Goal: Information Seeking & Learning: Stay updated

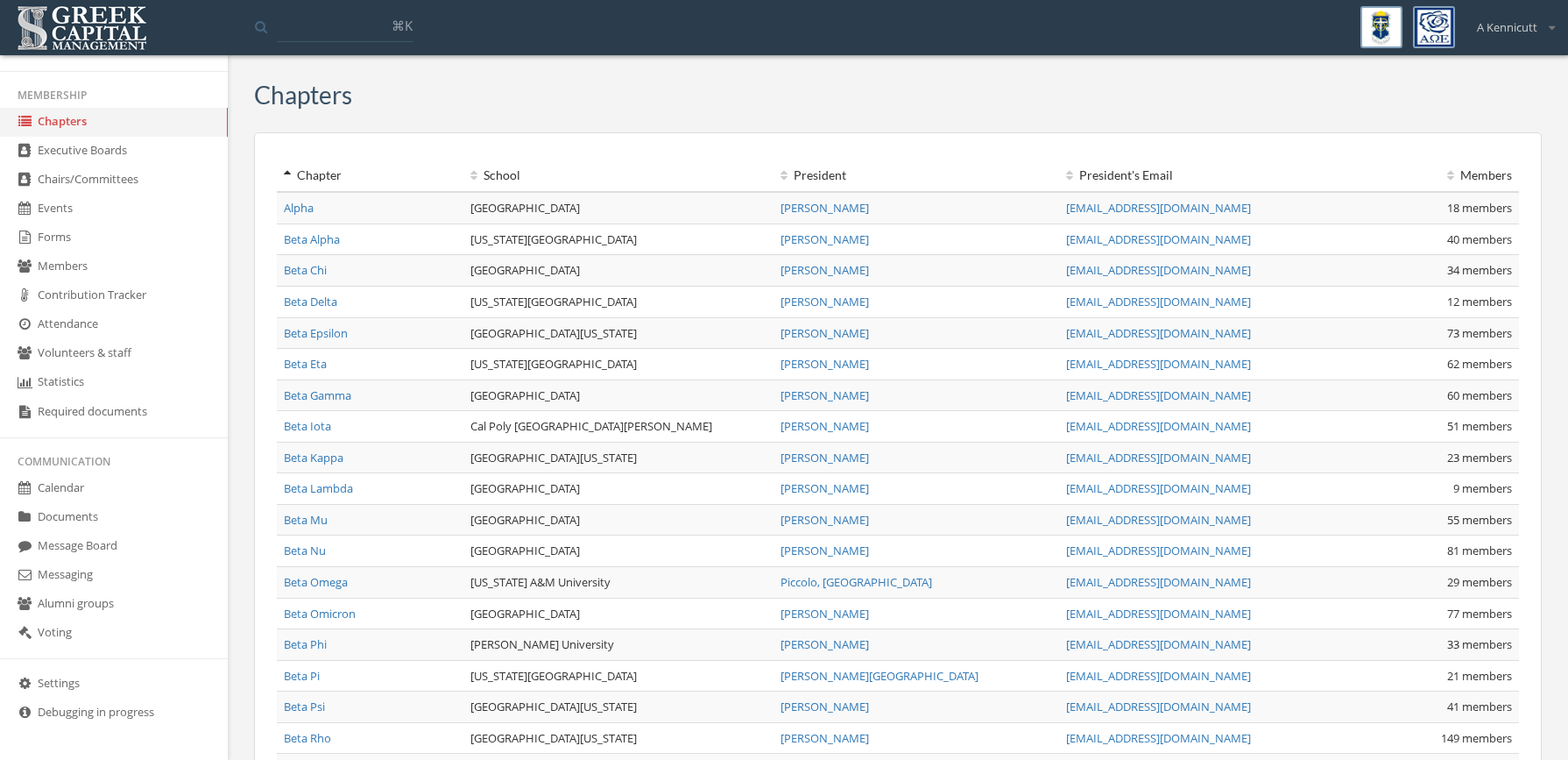
scroll to position [88, 0]
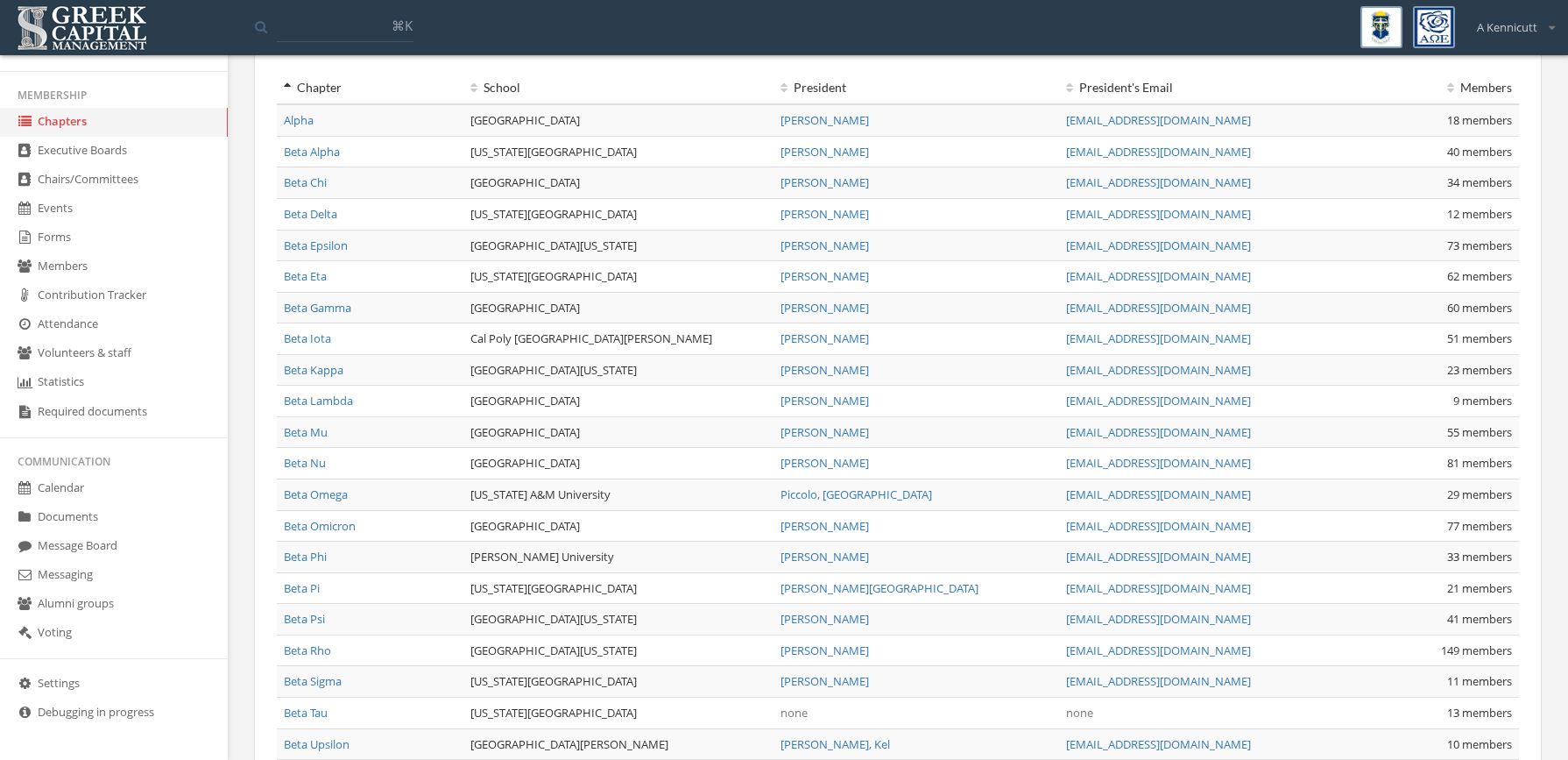
click at [108, 572] on link "Messaging" at bounding box center [113, 576] width 228 height 29
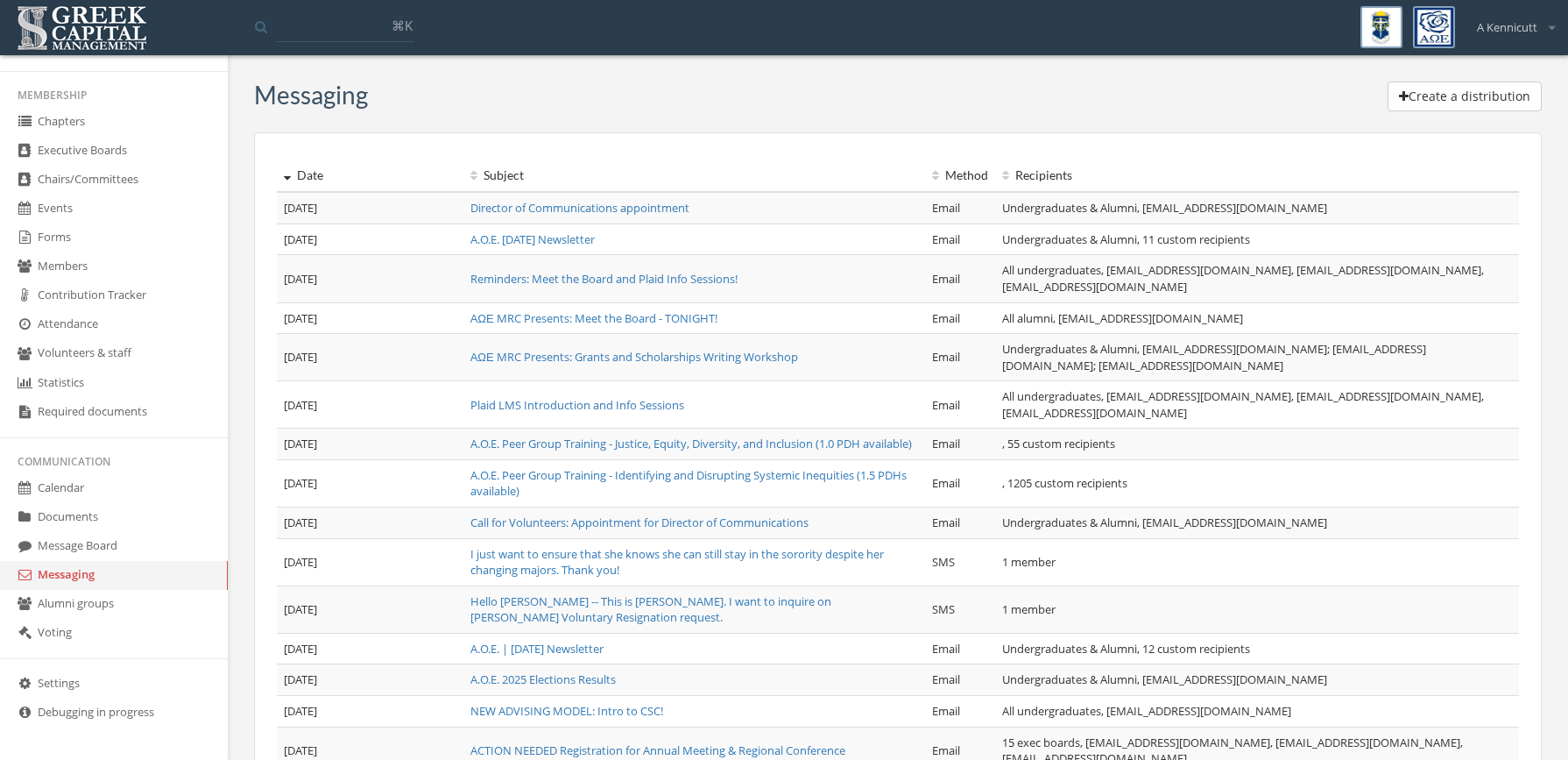
click at [321, 173] on th "Date" at bounding box center [370, 176] width 187 height 33
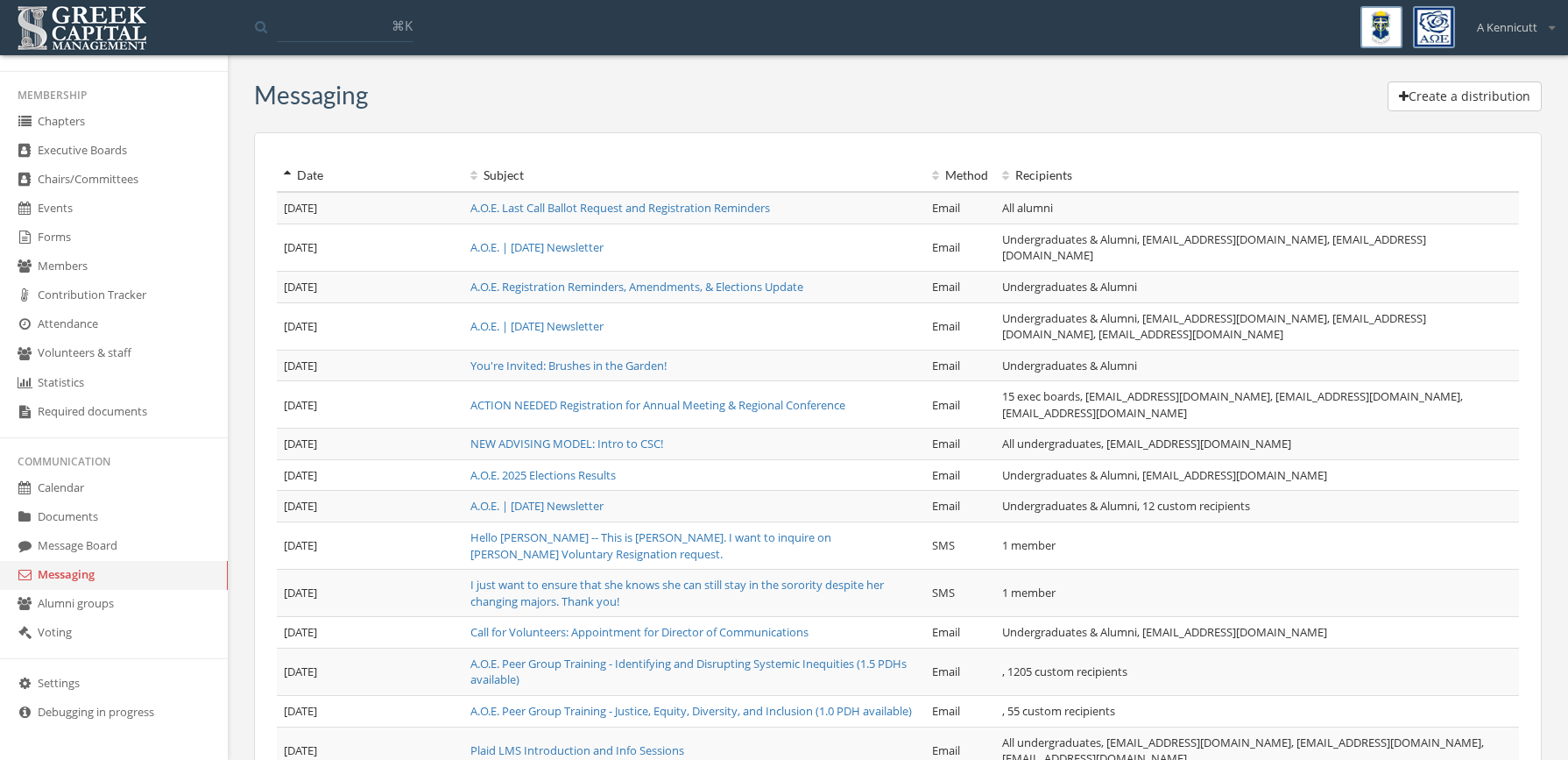
click at [321, 173] on th "Date" at bounding box center [370, 176] width 187 height 33
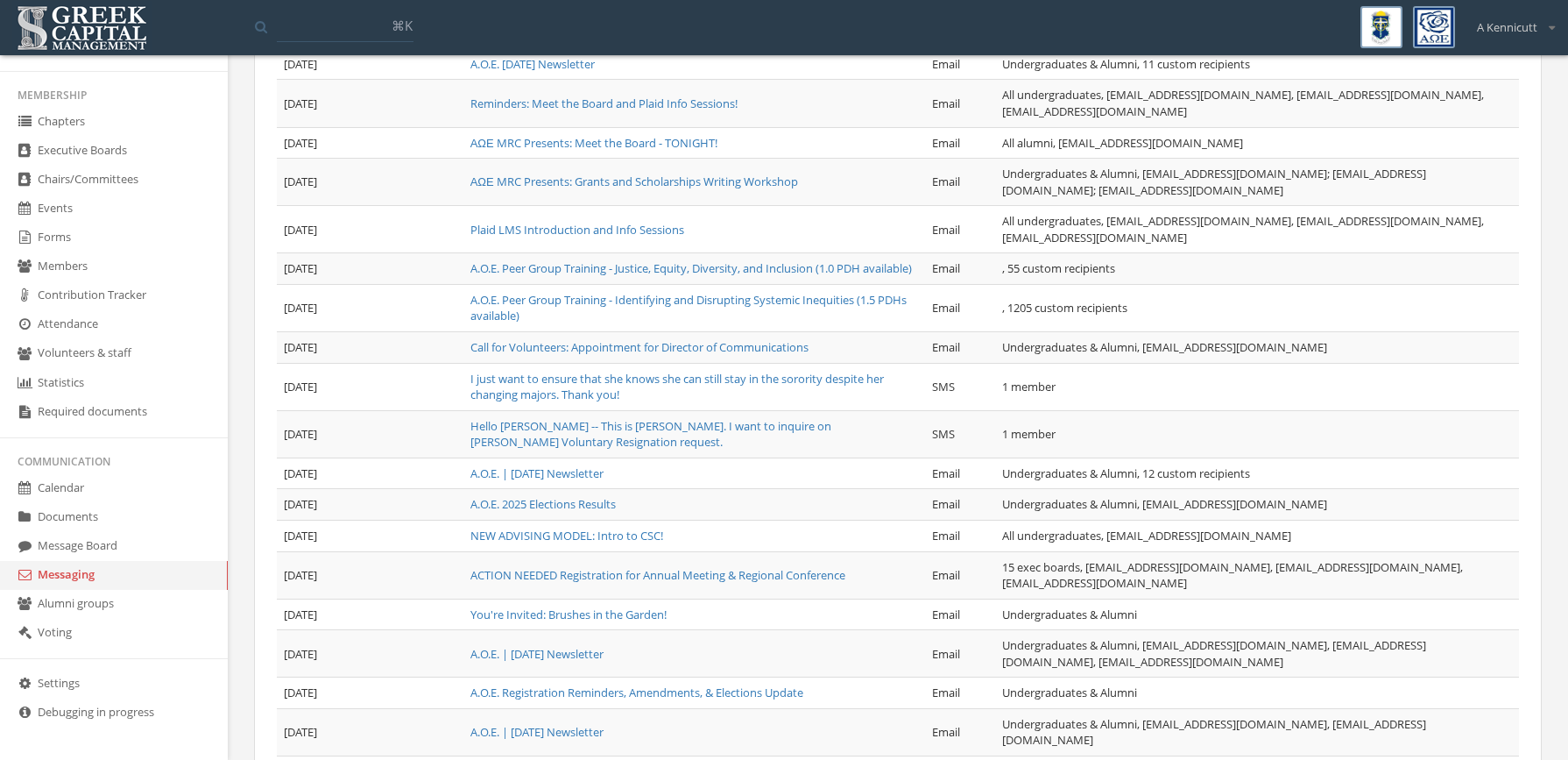
scroll to position [313, 0]
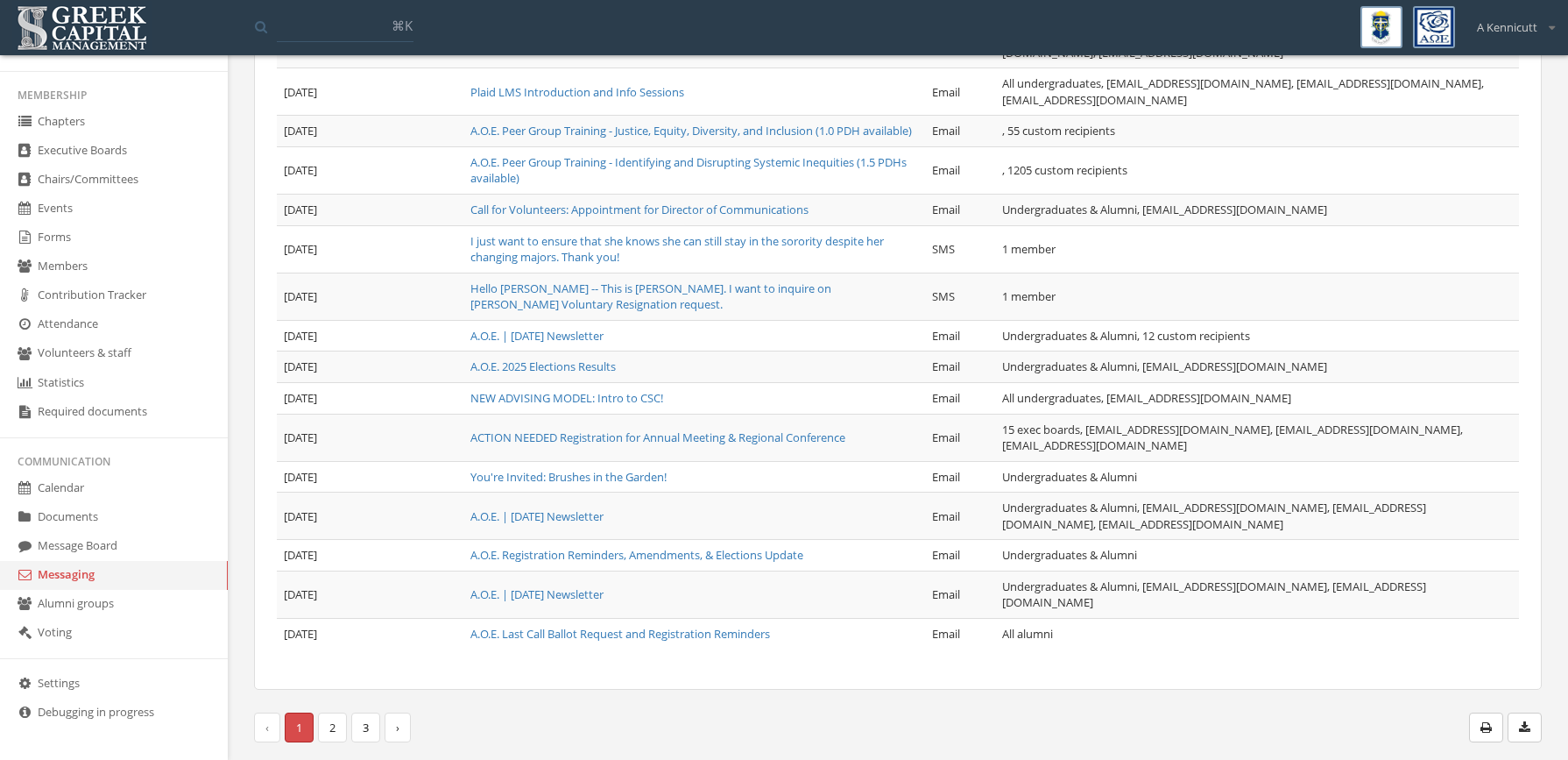
click at [309, 725] on span "1 (current)" at bounding box center [299, 728] width 29 height 31
click at [323, 721] on link "2" at bounding box center [332, 728] width 29 height 31
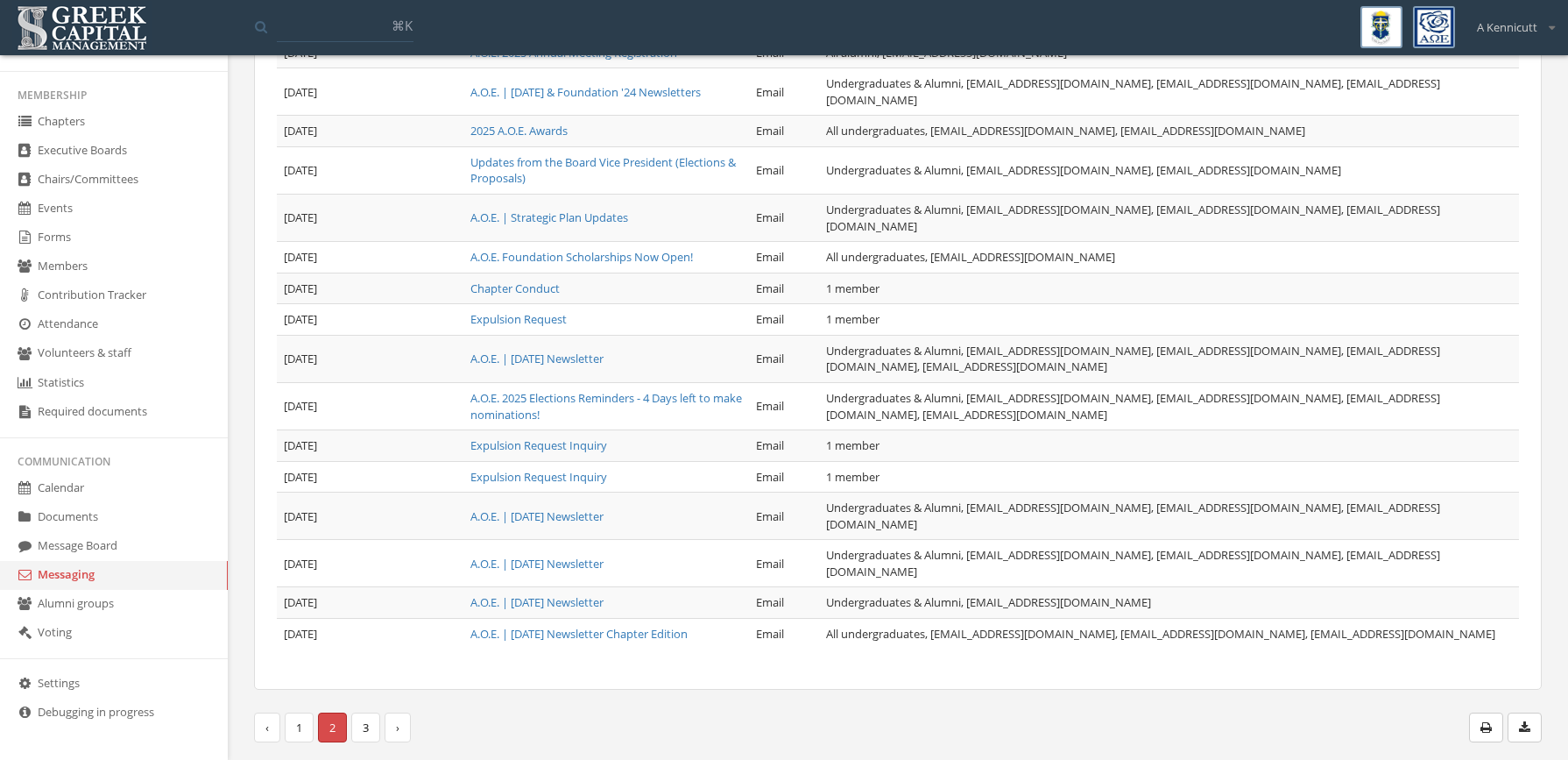
scroll to position [233, 0]
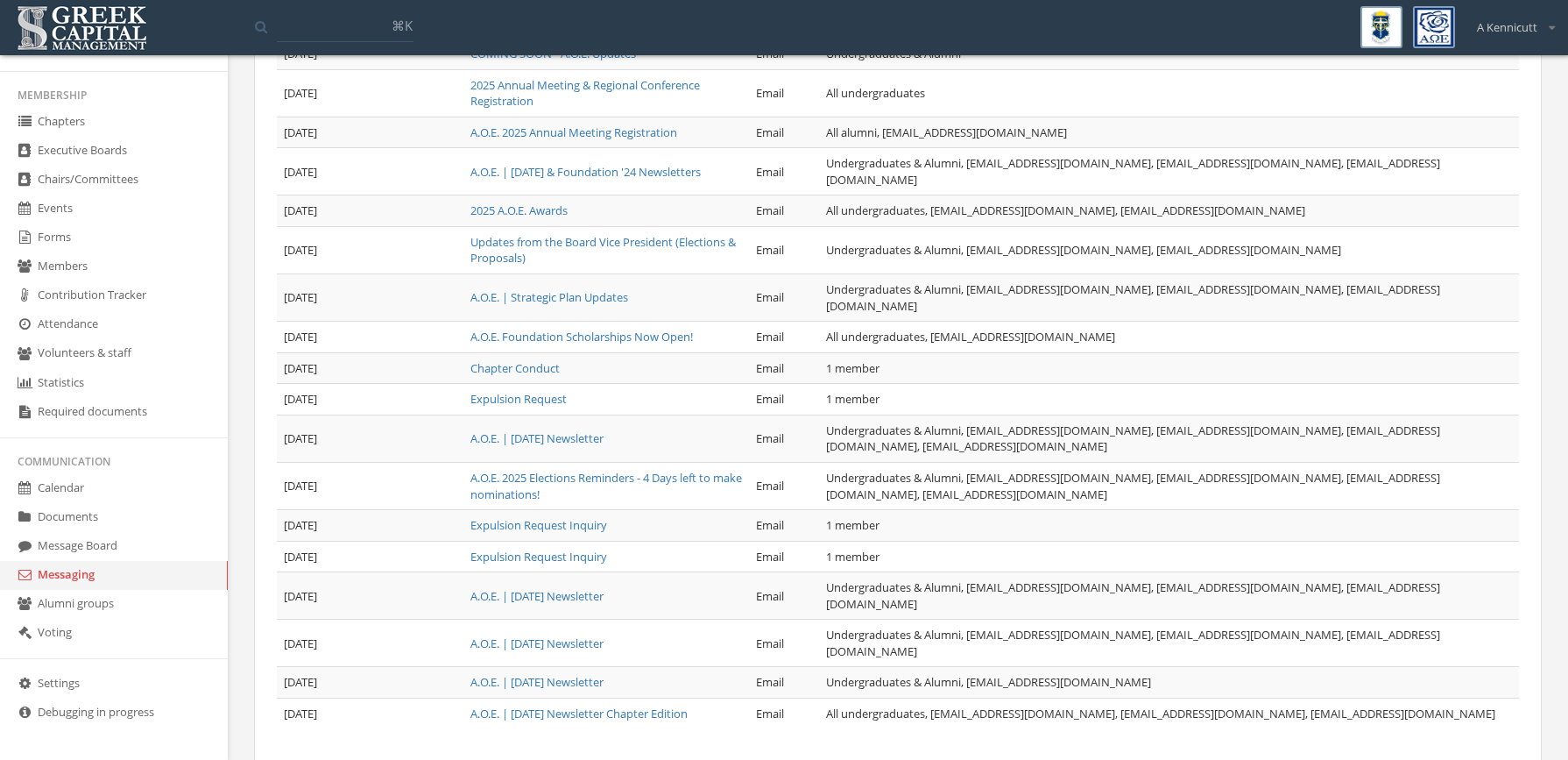
click at [576, 526] on link "Expulsion Request Inquiry" at bounding box center [538, 524] width 137 height 15
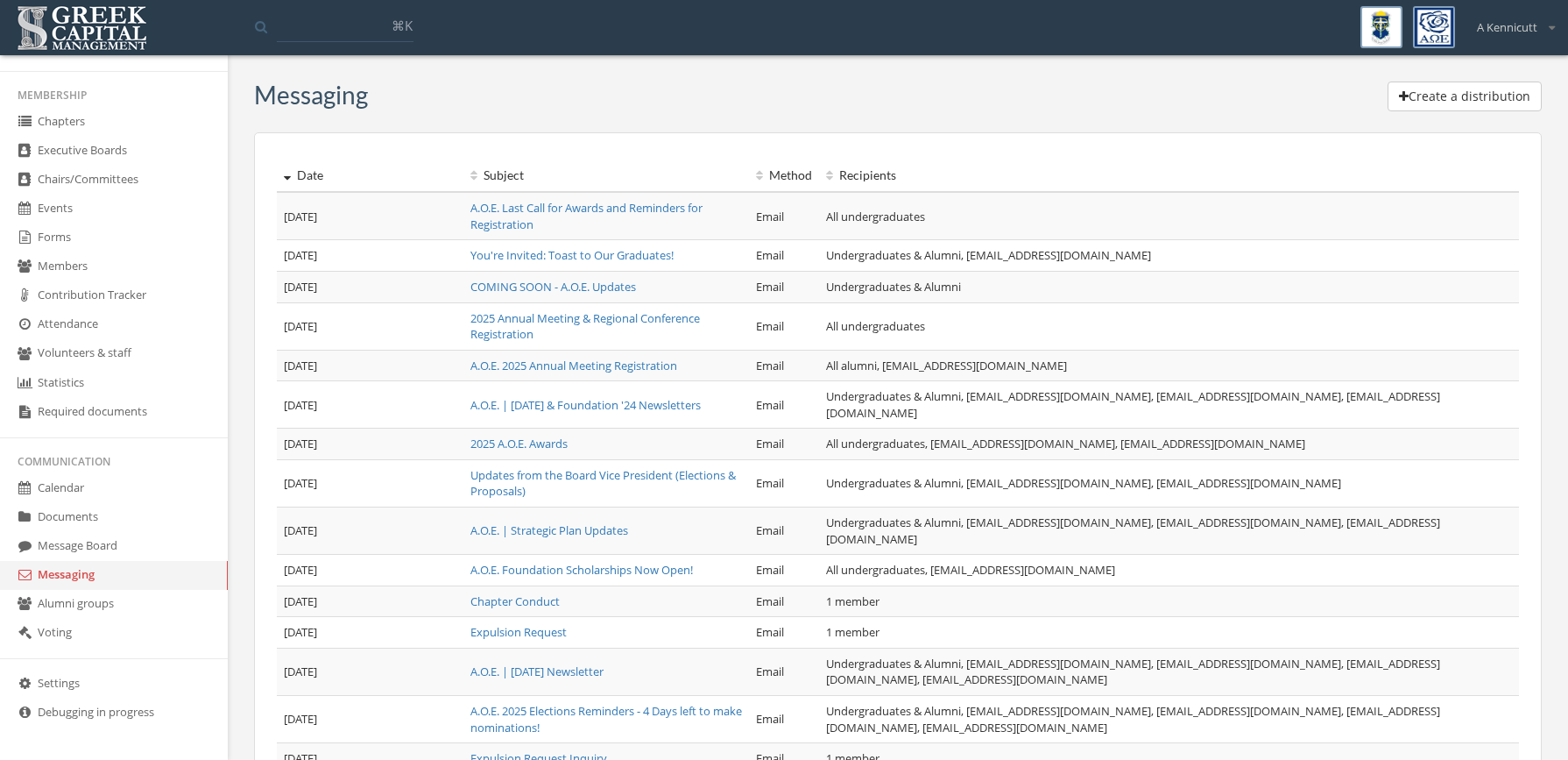
click at [581, 479] on link "Updates from the Board Vice President (Elections & Proposals)" at bounding box center [603, 483] width 265 height 33
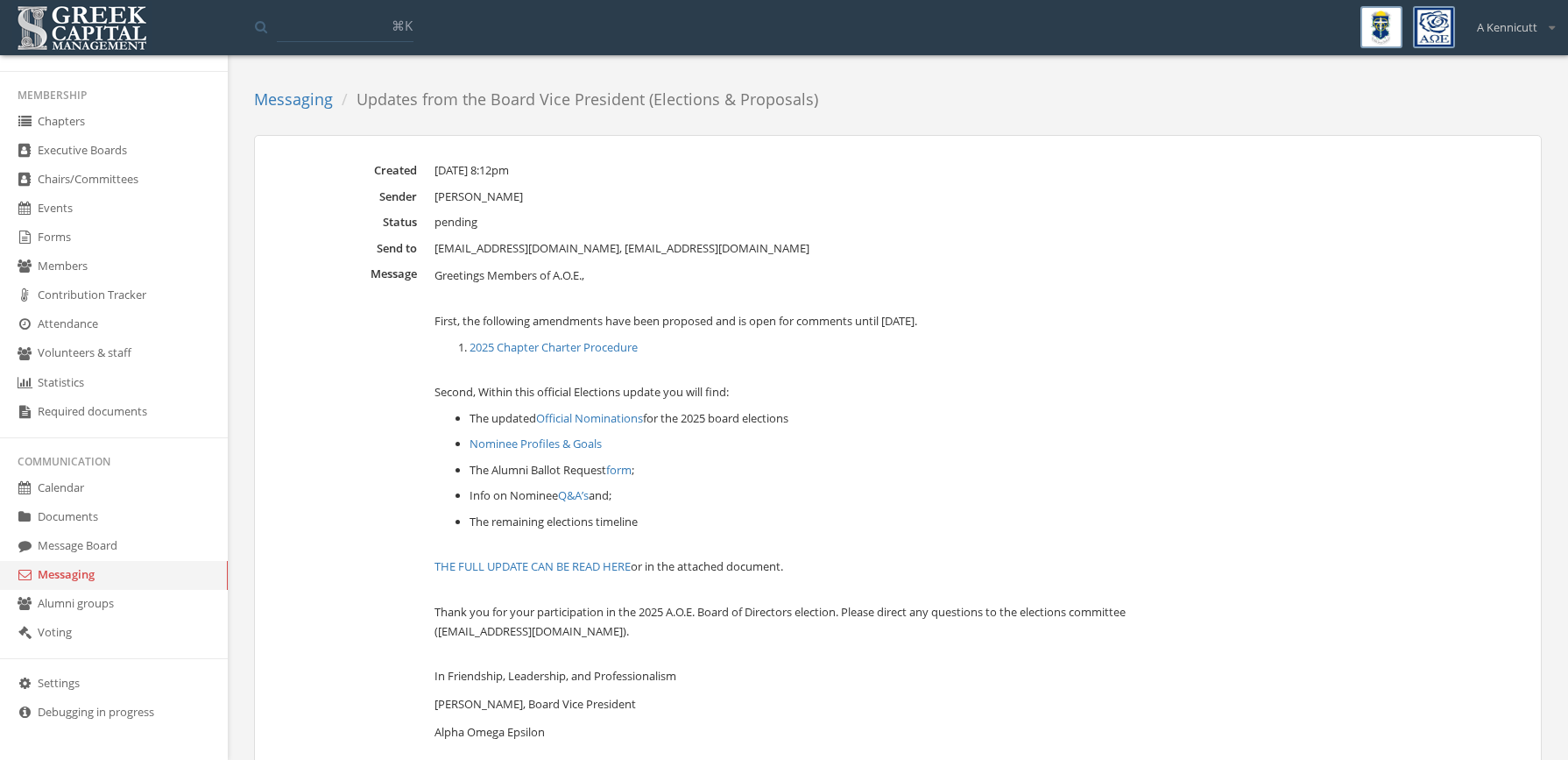
scroll to position [71, 0]
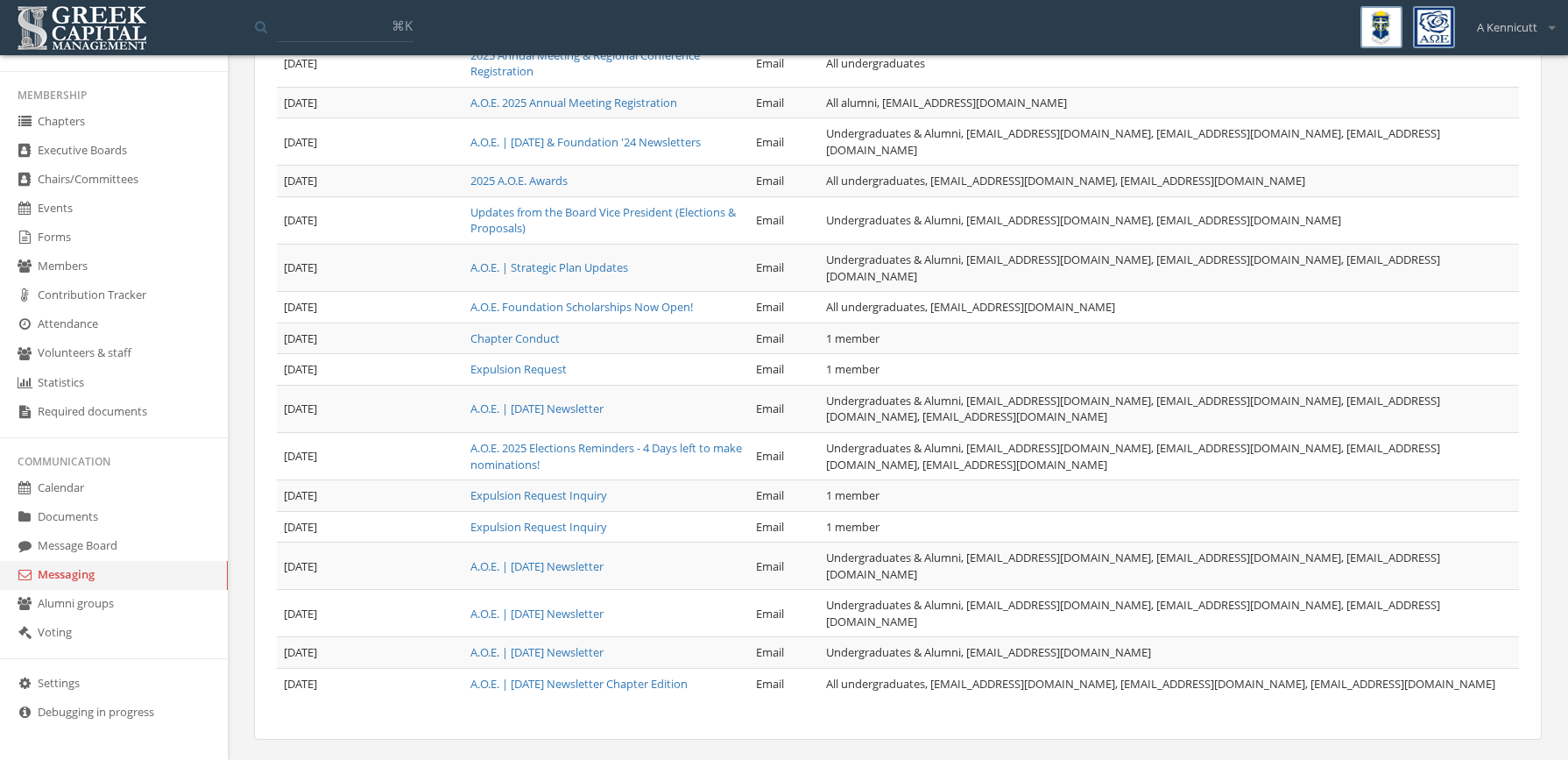
scroll to position [330, 0]
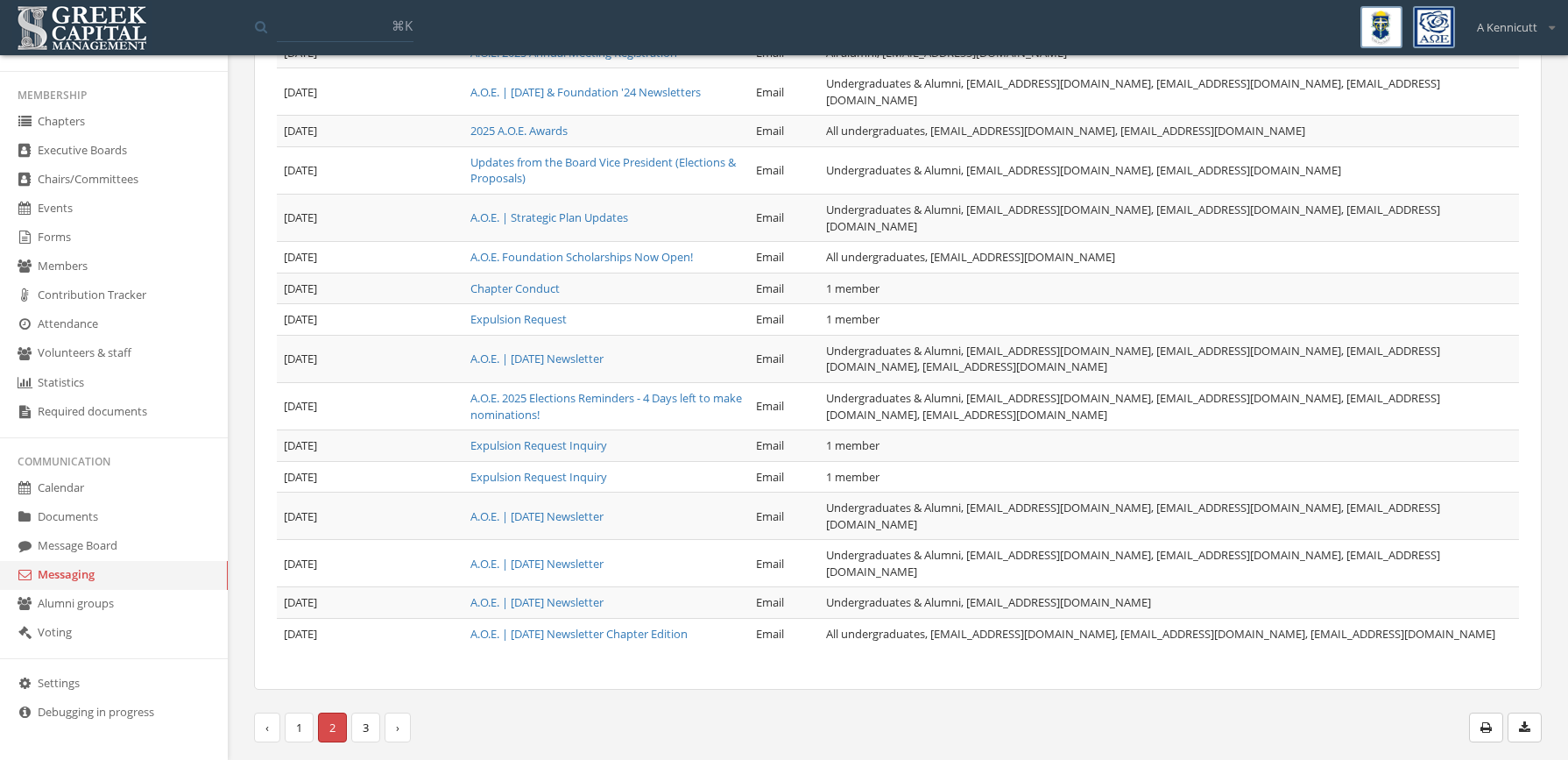
click at [364, 716] on link "3" at bounding box center [366, 728] width 29 height 31
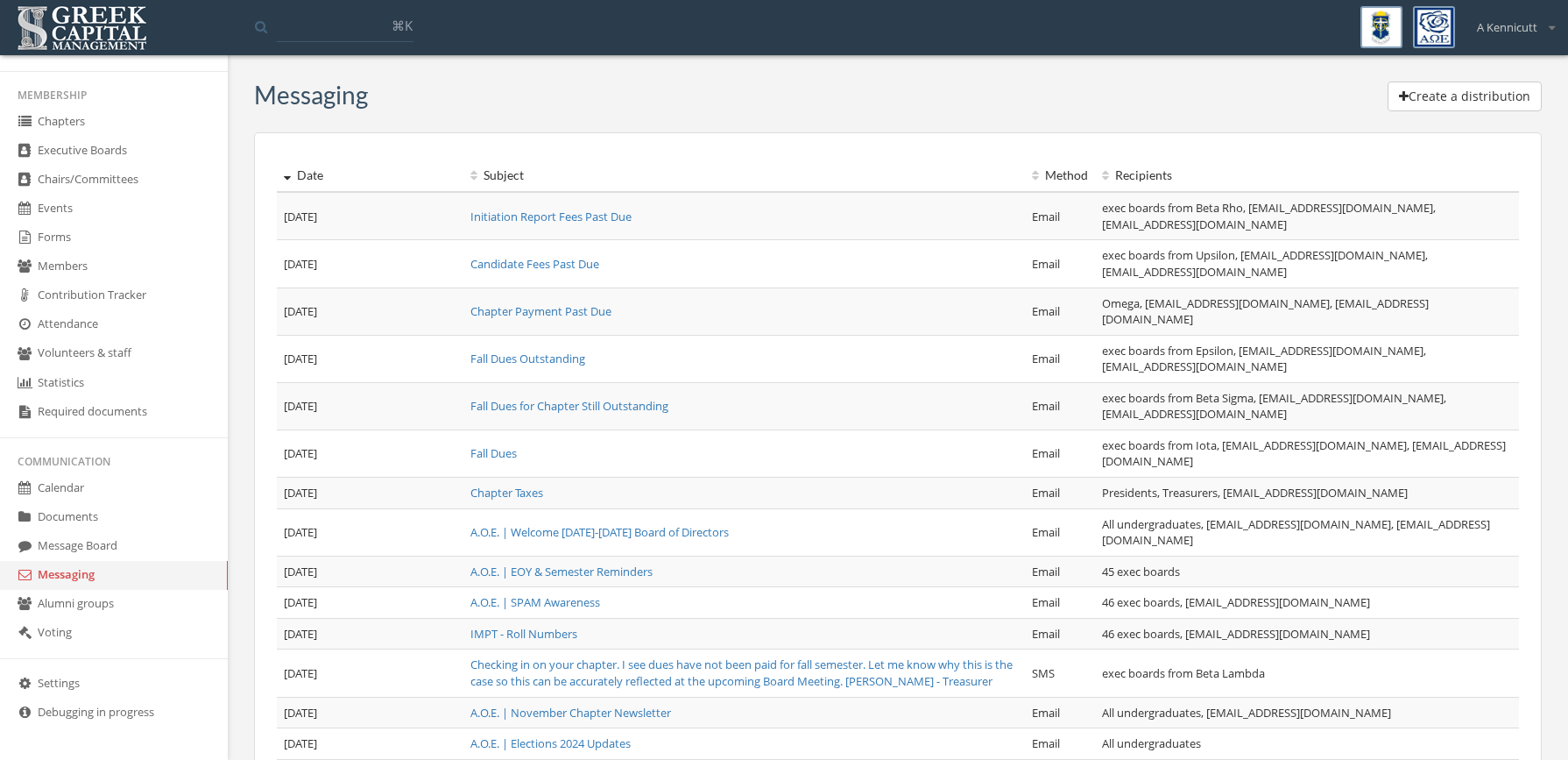
scroll to position [330, 0]
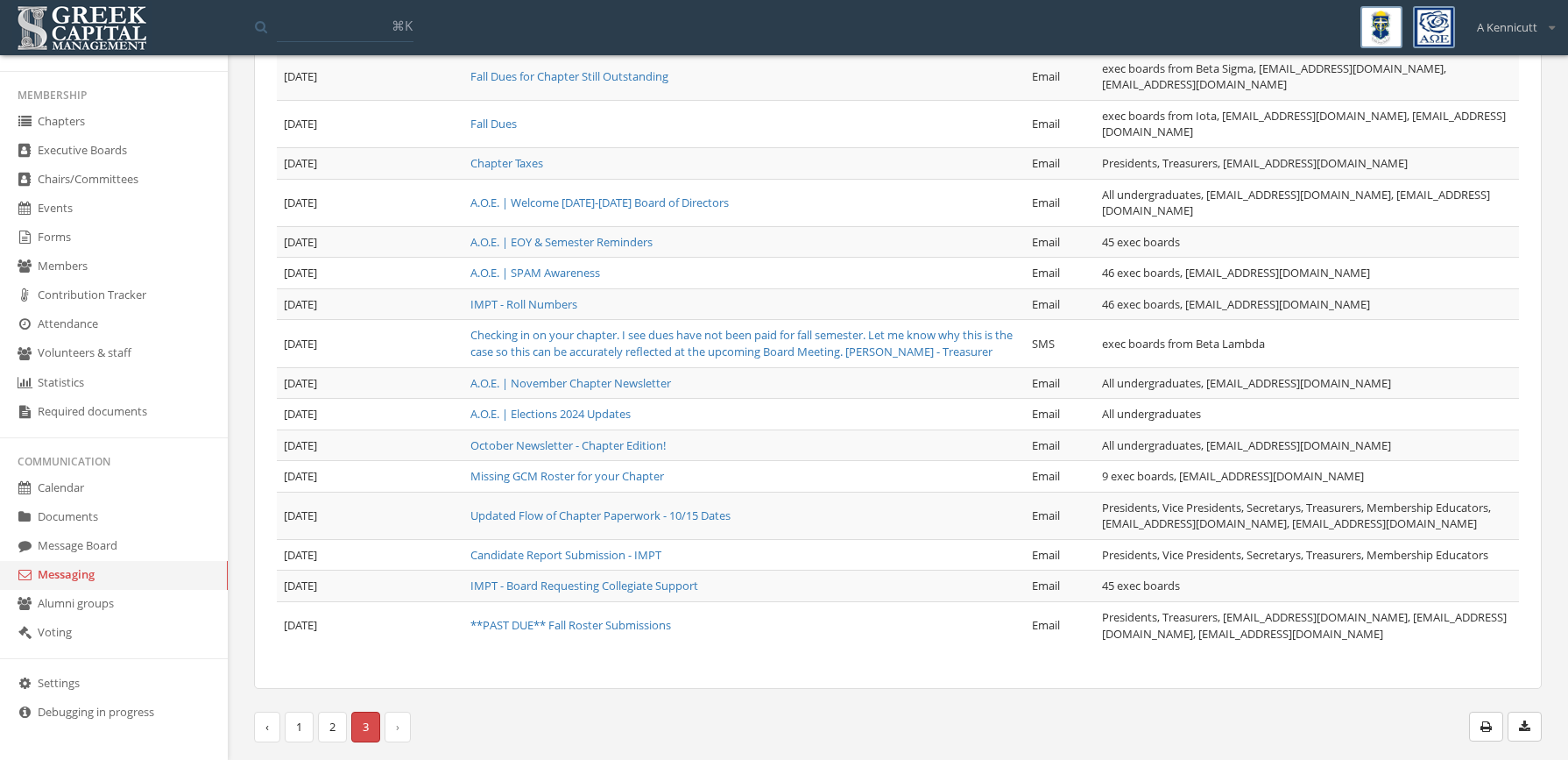
click at [311, 725] on link "1" at bounding box center [299, 727] width 29 height 31
